Goal: Transaction & Acquisition: Purchase product/service

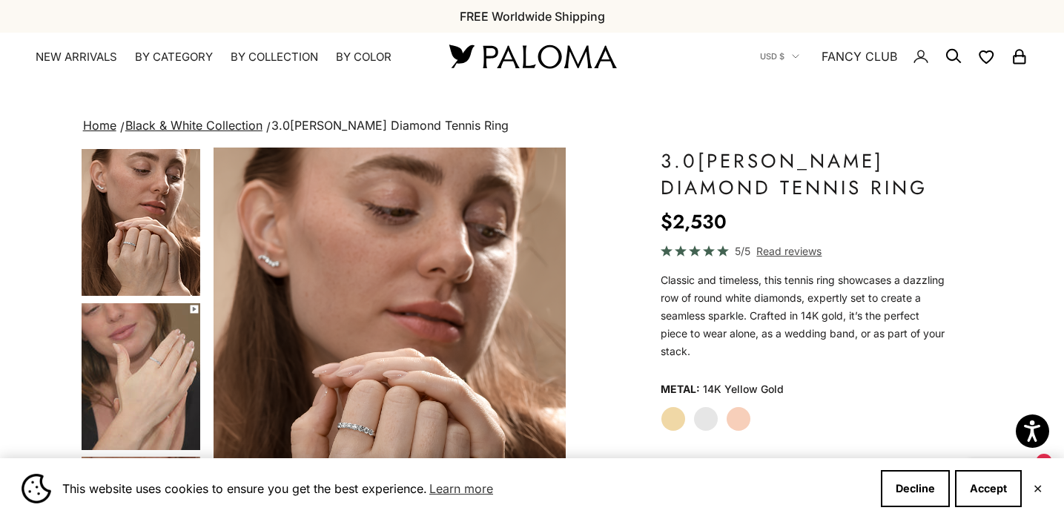
click at [155, 256] on img "Go to item 4" at bounding box center [141, 222] width 119 height 147
click at [154, 346] on img "Go to item 5" at bounding box center [141, 376] width 119 height 147
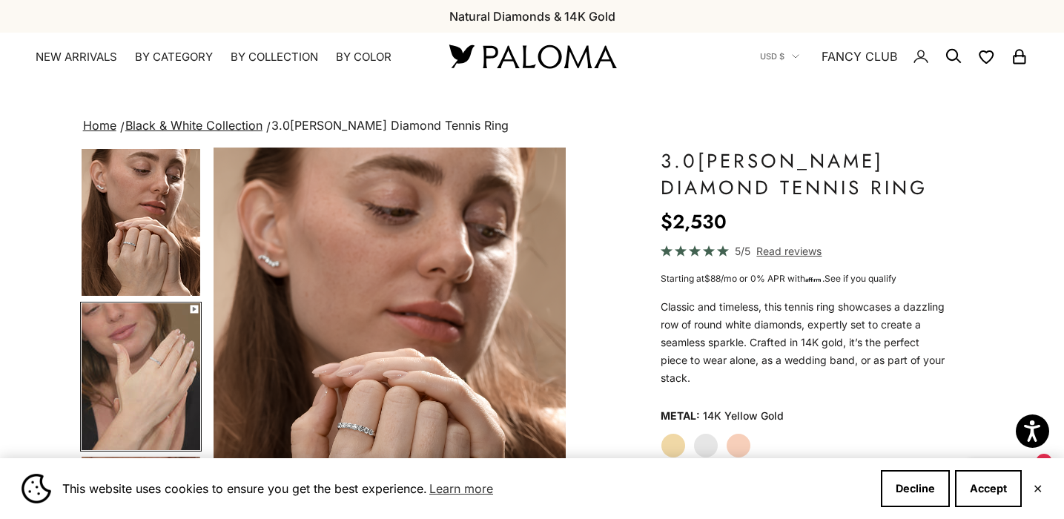
scroll to position [0, 370]
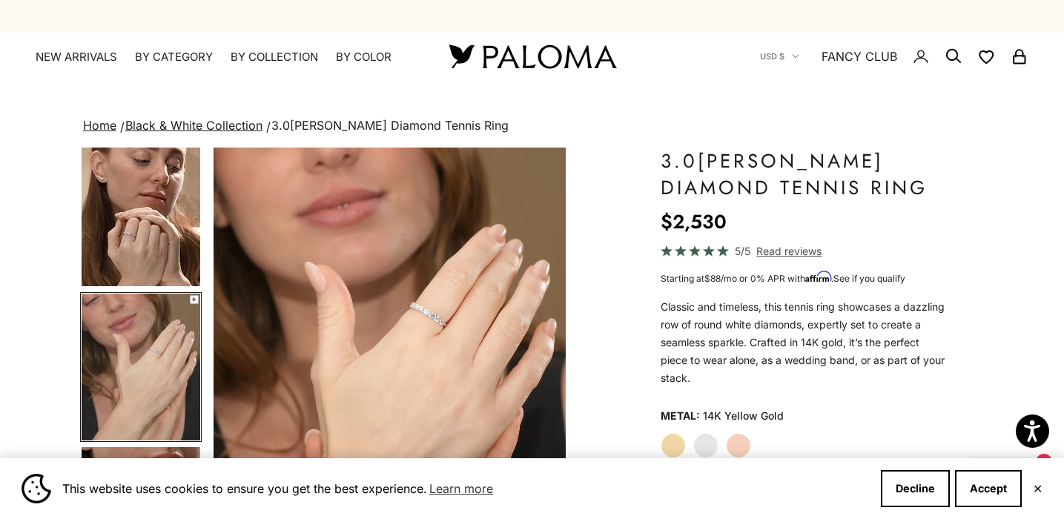
click at [132, 248] on img "Go to item 4" at bounding box center [141, 212] width 119 height 147
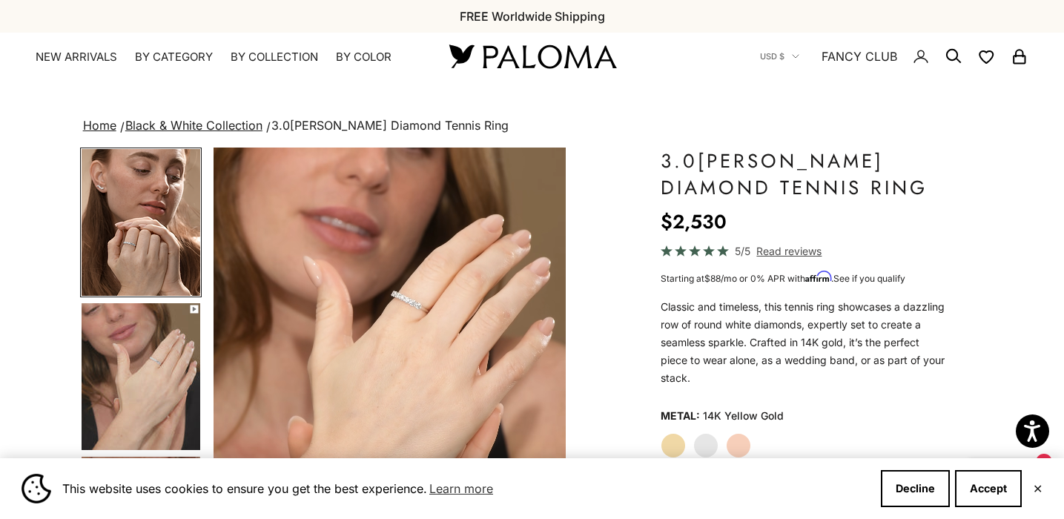
scroll to position [0, 0]
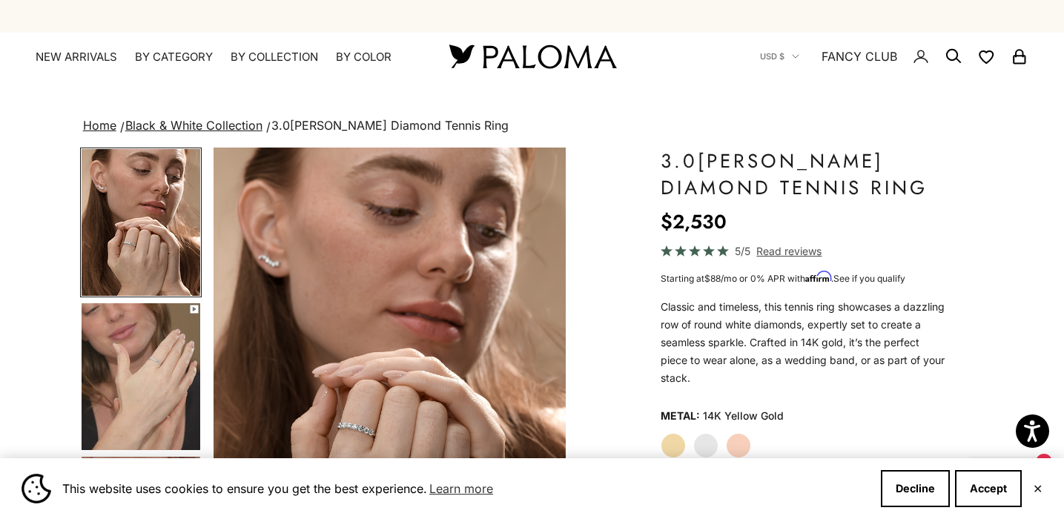
click at [370, 333] on img "Item 4 of 13" at bounding box center [389, 364] width 352 height 435
click at [329, 409] on img "Item 4 of 13" at bounding box center [389, 364] width 352 height 435
click at [331, 359] on img at bounding box center [389, 364] width 352 height 435
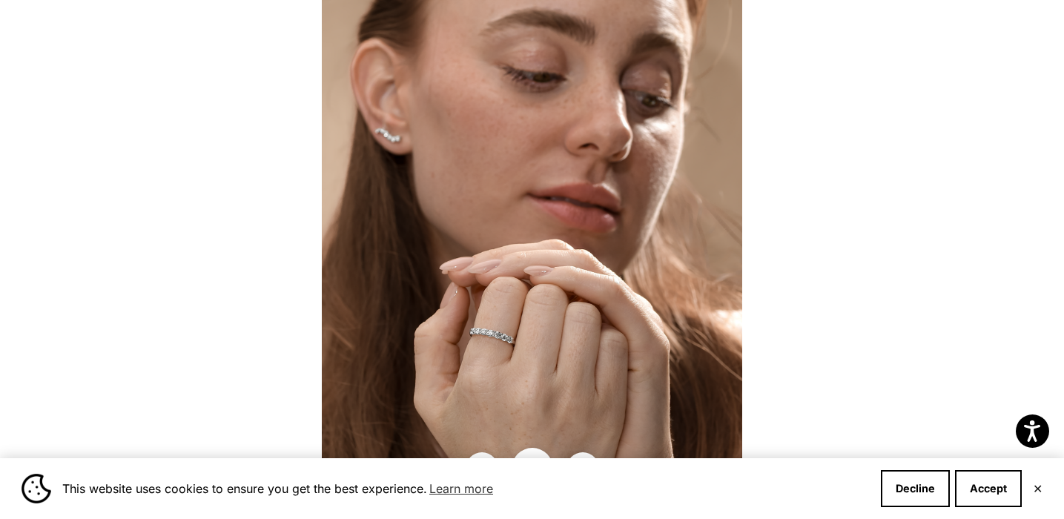
click at [484, 355] on img at bounding box center [532, 259] width 420 height 519
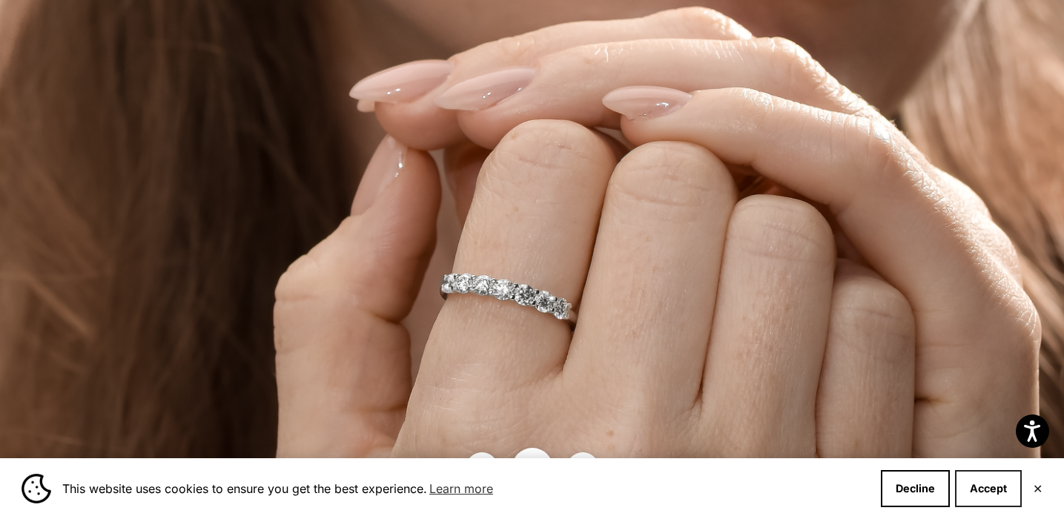
click at [1002, 490] on button "Accept" at bounding box center [988, 488] width 67 height 37
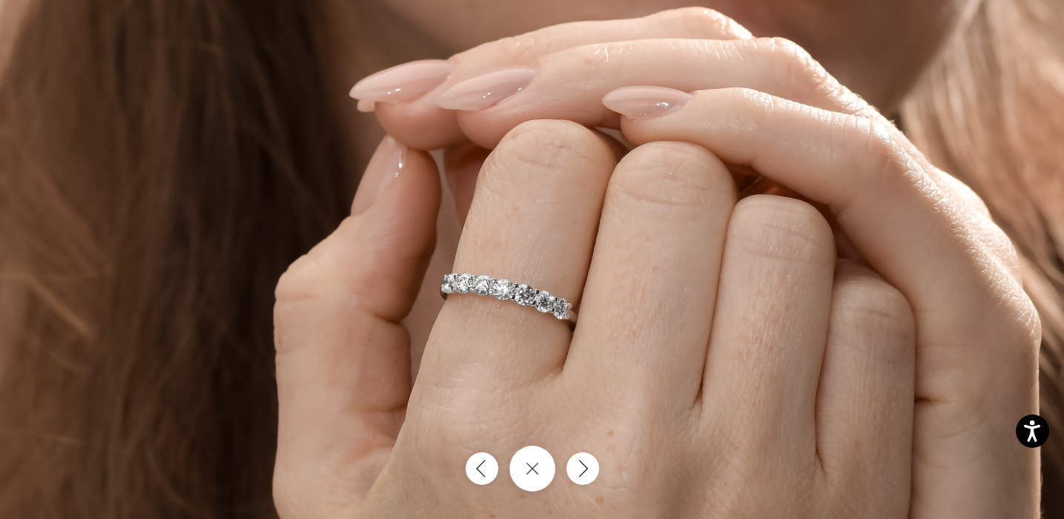
click at [538, 470] on icon "Close gallery" at bounding box center [531, 468] width 13 height 13
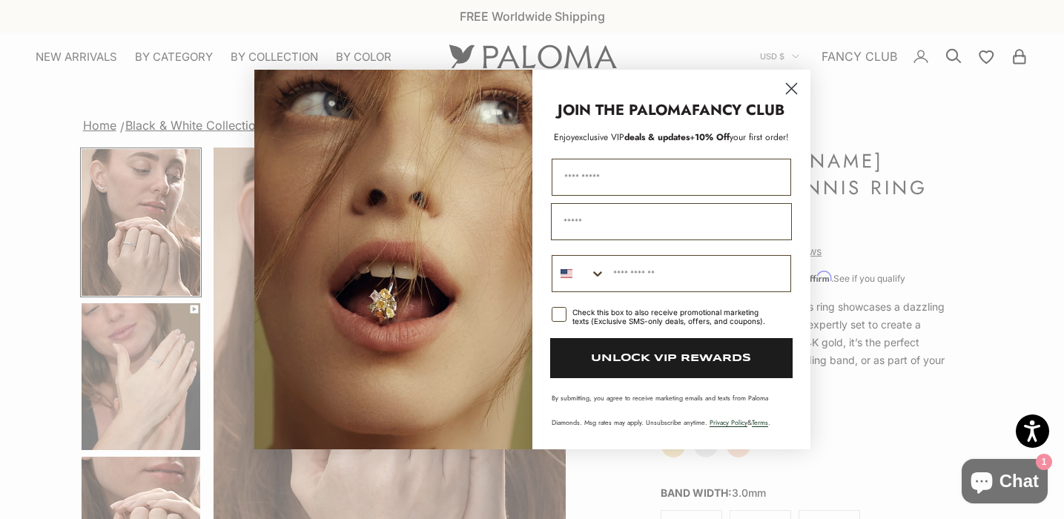
click at [789, 83] on circle "Close dialog" at bounding box center [790, 88] width 24 height 24
